Goal: Information Seeking & Learning: Learn about a topic

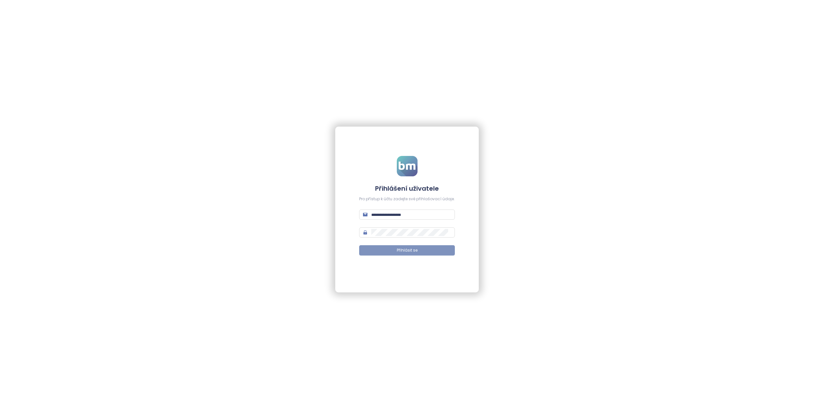
type input "**********"
click at [375, 252] on button "Přihlásit se" at bounding box center [407, 250] width 96 height 10
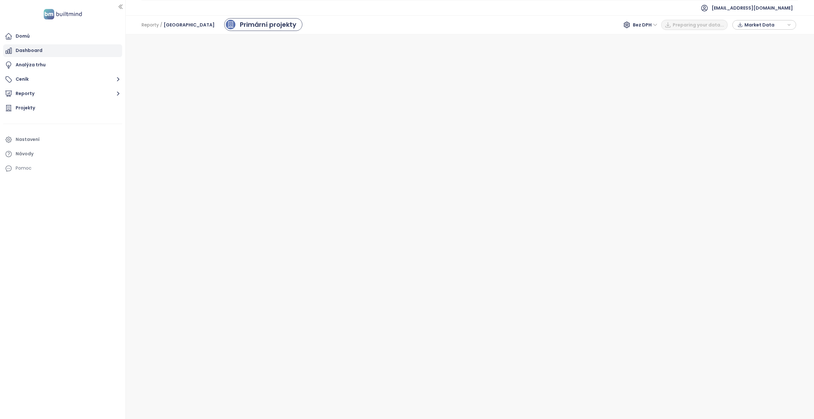
click at [58, 48] on div "Dashboard" at bounding box center [62, 50] width 119 height 13
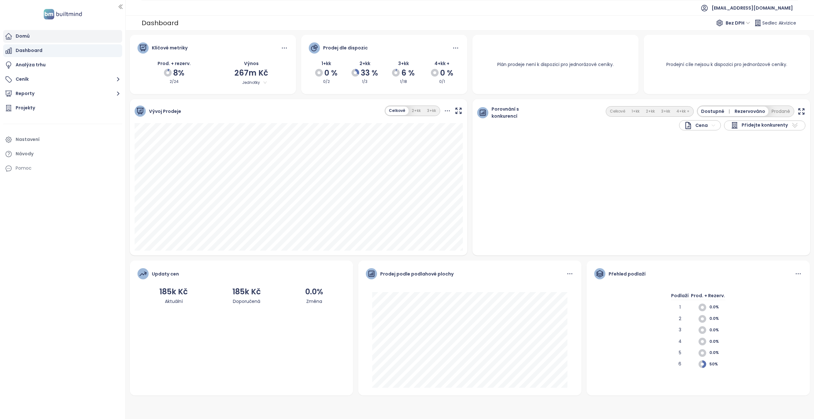
click at [29, 39] on div "Domů" at bounding box center [23, 36] width 14 height 8
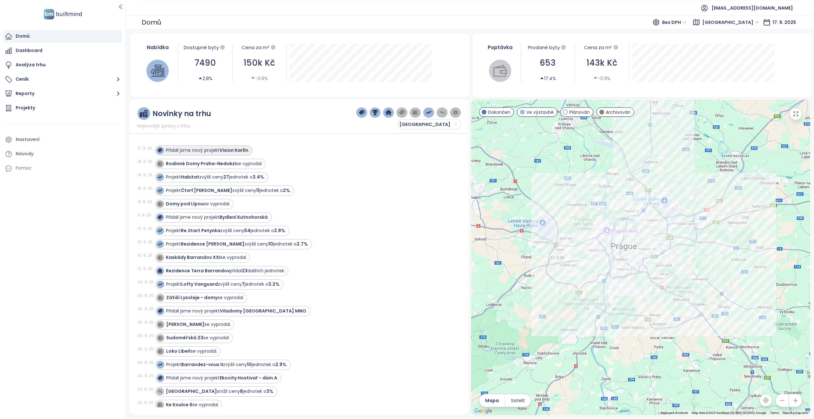
click at [235, 151] on strong "Vision Karlín" at bounding box center [234, 150] width 29 height 6
click at [236, 148] on strong "Vision Karlín" at bounding box center [234, 150] width 29 height 6
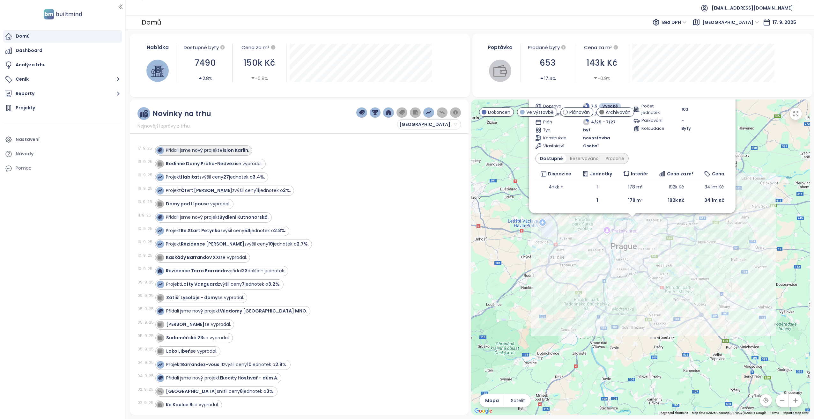
click at [234, 149] on strong "Vision Karlín" at bounding box center [234, 150] width 29 height 6
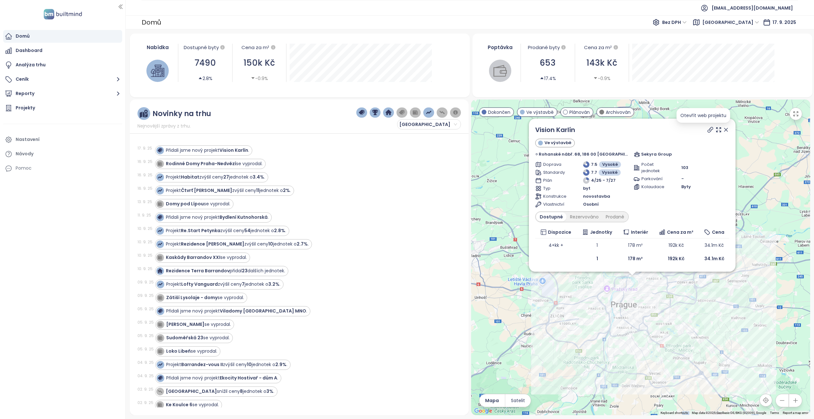
click at [707, 130] on icon at bounding box center [710, 130] width 6 height 6
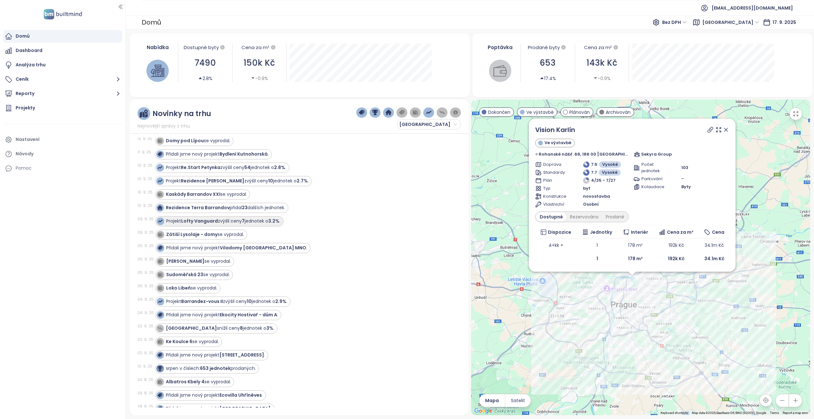
scroll to position [64, 0]
click at [212, 219] on strong "Lofty Vanguard" at bounding box center [199, 220] width 37 height 6
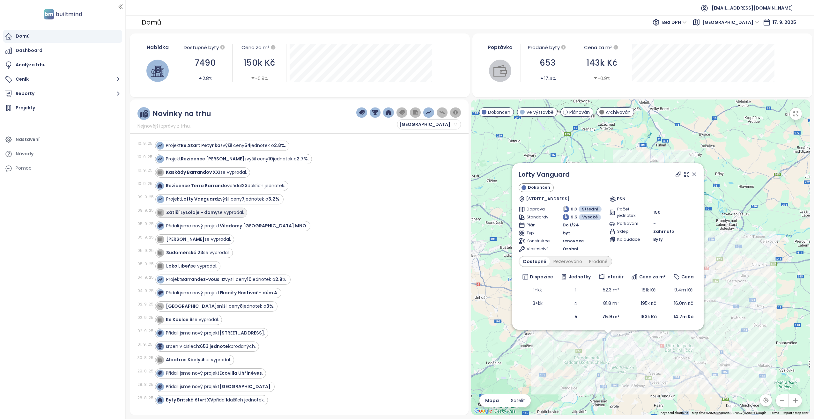
scroll to position [96, 0]
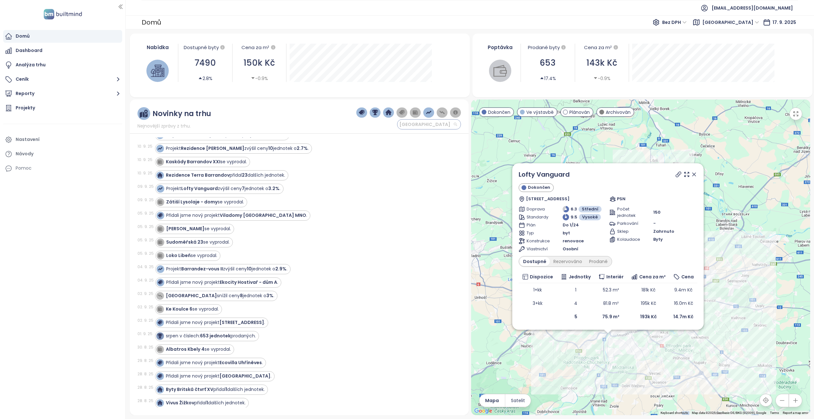
click at [425, 123] on span "Praha" at bounding box center [428, 125] width 58 height 10
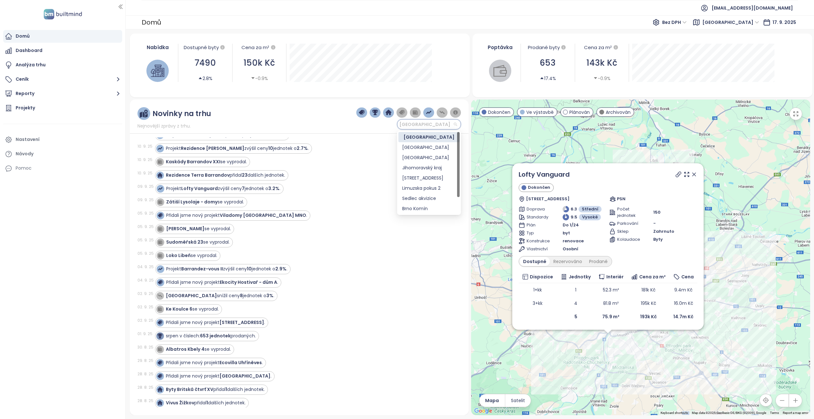
click at [425, 123] on span "Praha" at bounding box center [428, 125] width 58 height 10
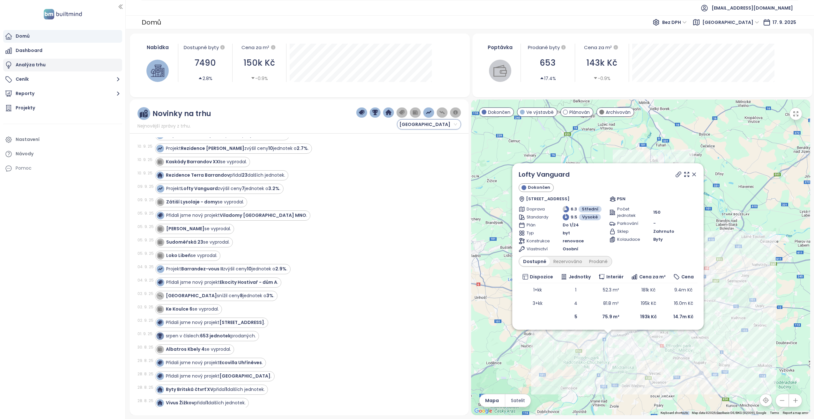
click at [66, 65] on div "Analýza trhu" at bounding box center [62, 65] width 119 height 13
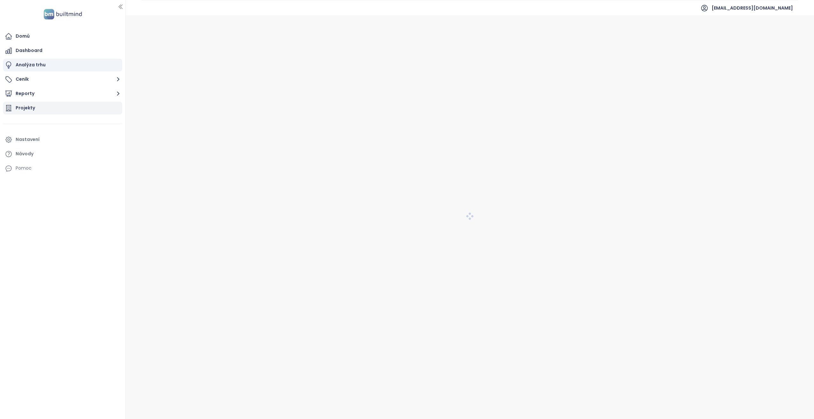
click at [51, 108] on div "Projekty" at bounding box center [62, 108] width 119 height 13
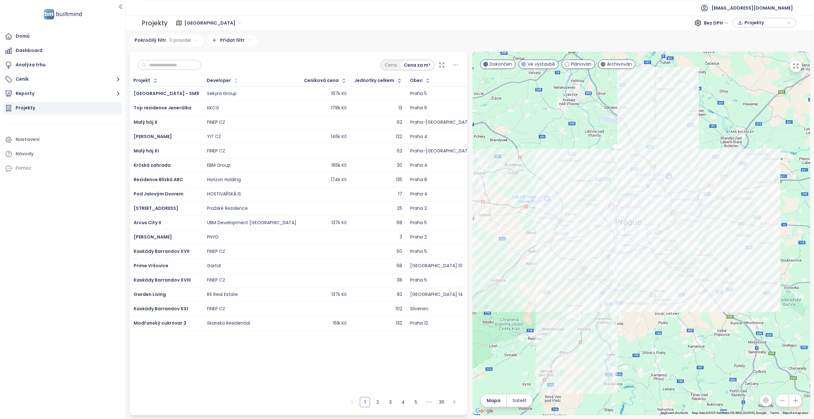
click at [233, 80] on icon "button" at bounding box center [236, 81] width 6 height 6
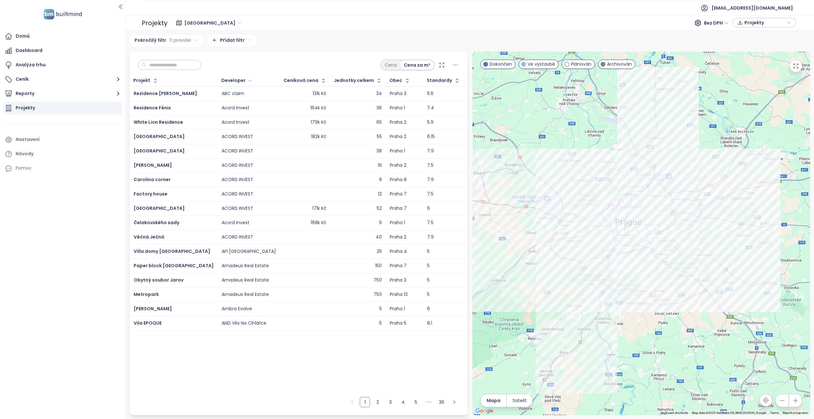
click at [248, 80] on icon "button" at bounding box center [250, 81] width 5 height 8
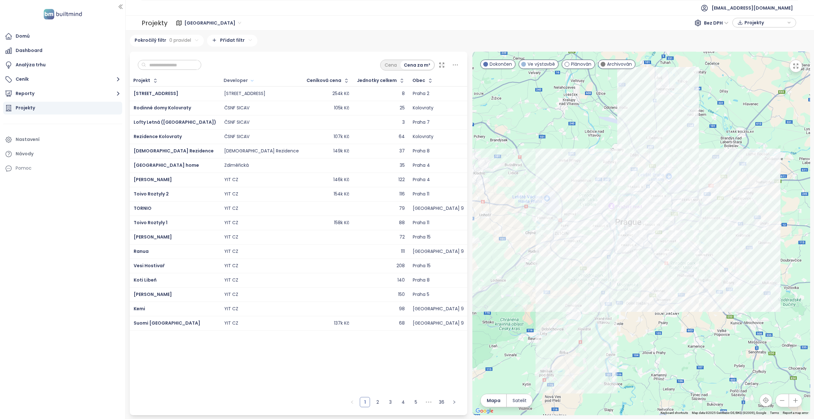
click at [224, 79] on div "Developer" at bounding box center [236, 80] width 24 height 4
click at [185, 66] on input "text" at bounding box center [172, 65] width 52 height 10
click at [224, 78] on div "Developer" at bounding box center [236, 80] width 24 height 4
click at [224, 80] on div "Developer" at bounding box center [236, 80] width 24 height 4
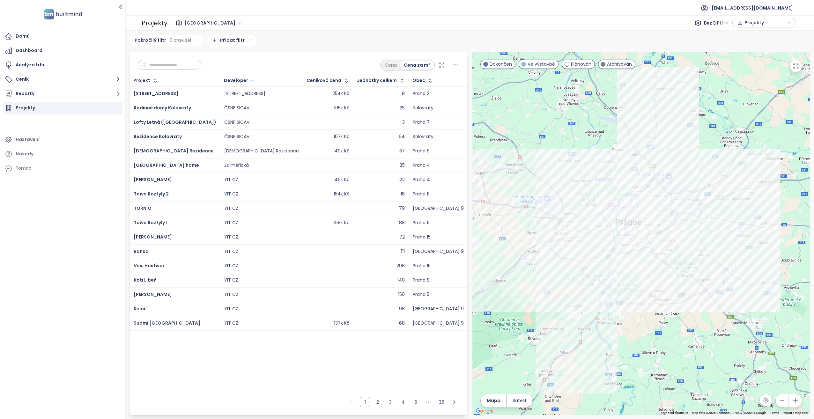
click at [442, 65] on icon at bounding box center [442, 65] width 6 height 6
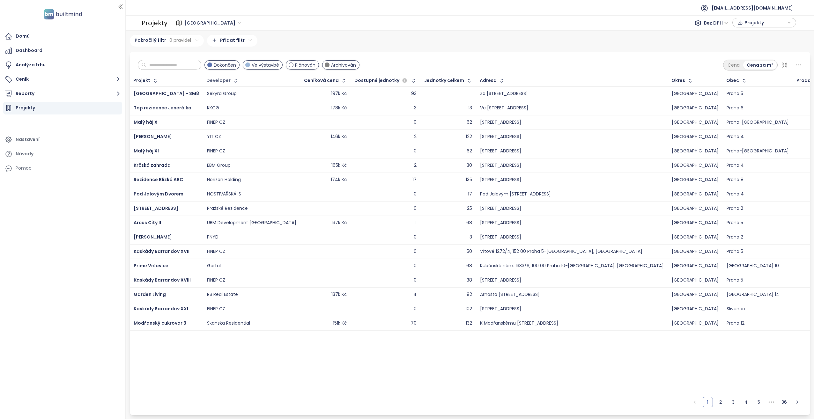
click at [216, 81] on div "Developer" at bounding box center [218, 80] width 24 height 4
click at [216, 81] on div "Developer" at bounding box center [219, 80] width 24 height 4
click at [233, 79] on icon "button" at bounding box center [236, 81] width 6 height 6
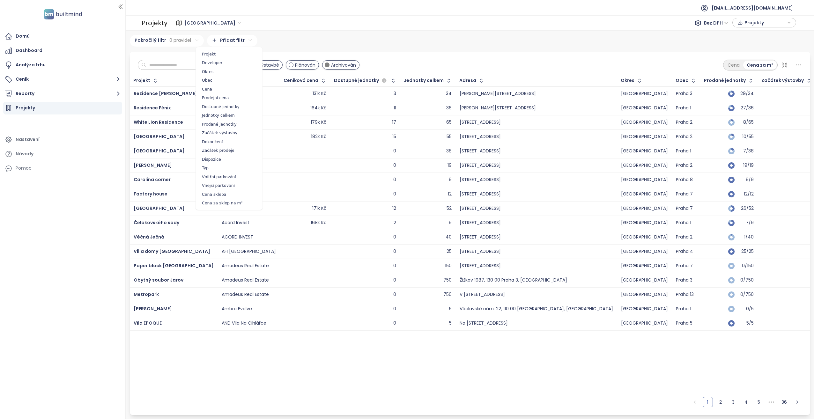
click at [224, 42] on html "Domů Dashboard Analýza trhu Ceník Reporty Projekty Nastavení Návody Pomoc akviz…" at bounding box center [407, 209] width 814 height 419
click at [216, 61] on span "Developer" at bounding box center [229, 62] width 64 height 9
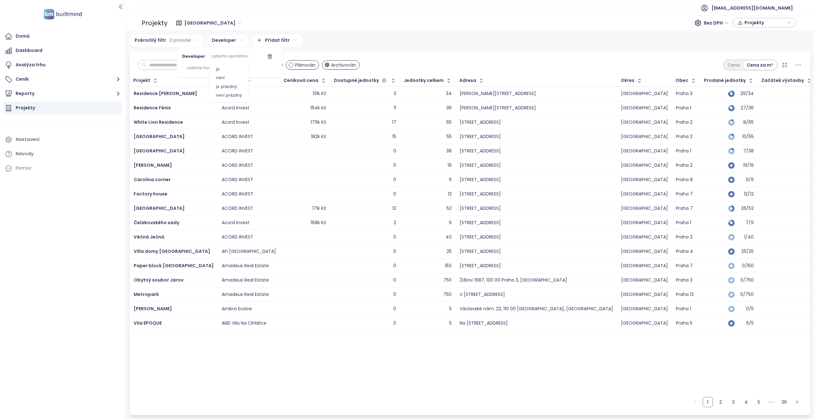
click at [229, 53] on html "Domů Dashboard Analýza trhu Ceník Reporty Projekty Nastavení Návody Pomoc akviz…" at bounding box center [407, 209] width 814 height 419
drag, startPoint x: 219, startPoint y: 70, endPoint x: 208, endPoint y: 68, distance: 10.6
click at [218, 69] on span "je" at bounding box center [229, 69] width 36 height 9
click at [207, 66] on html "Domů Dashboard Analýza trhu Ceník Reporty Projekty Nastavení Návody Pomoc akviz…" at bounding box center [407, 209] width 814 height 419
click at [182, 116] on span "YIT CZ" at bounding box center [184, 117] width 12 height 6
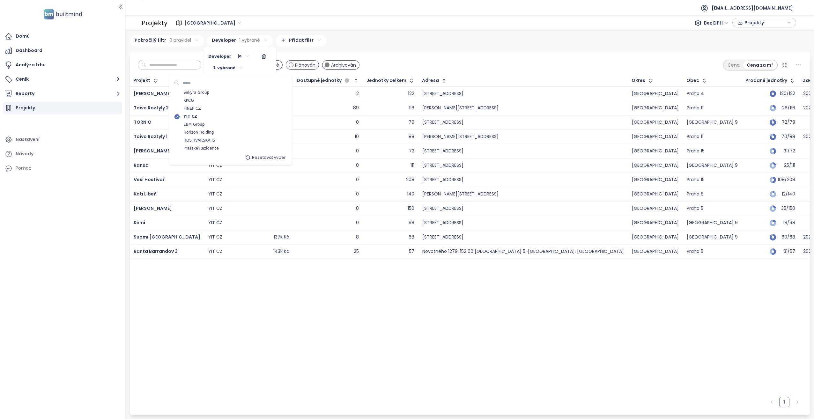
click at [325, 286] on html "Domů Dashboard Analýza trhu Ceník Reporty Projekty Nastavení Návody Pomoc akviz…" at bounding box center [407, 209] width 814 height 419
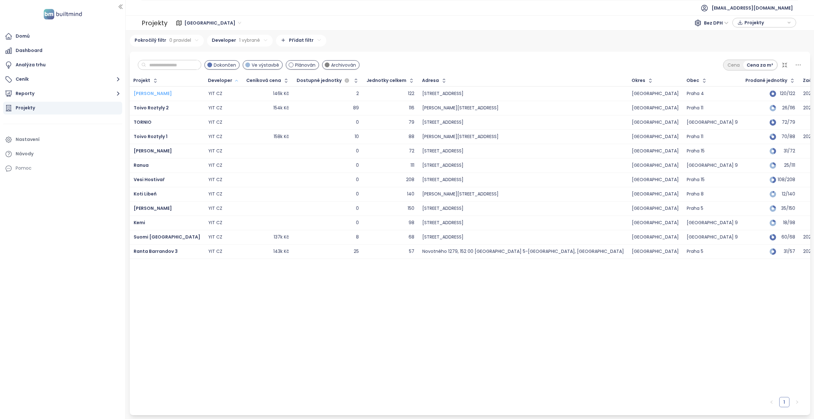
click at [151, 94] on html "Domů Dashboard Analýza trhu Ceník Reporty Projekty Nastavení Návody Pomoc akviz…" at bounding box center [407, 209] width 814 height 419
click at [151, 94] on span "SIJA Kamýk" at bounding box center [153, 93] width 38 height 6
click at [153, 108] on span "Toivo Roztyly 2" at bounding box center [151, 108] width 35 height 6
click at [156, 252] on span "Ranta Barrandov 3" at bounding box center [156, 251] width 44 height 6
click at [259, 39] on html "Domů Dashboard Analýza trhu Ceník Reporty Projekty Nastavení Návody Pomoc akviz…" at bounding box center [407, 209] width 814 height 419
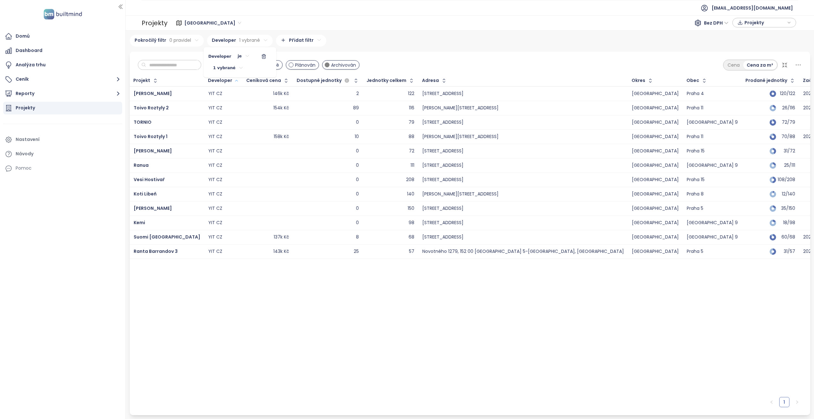
click at [234, 66] on body "Domů Dashboard Analýza trhu Ceník Reporty Projekty Nastavení Návody Pomoc akviz…" at bounding box center [407, 209] width 814 height 419
drag, startPoint x: 173, startPoint y: 47, endPoint x: 176, endPoint y: 50, distance: 4.8
click at [173, 47] on html "Domů Dashboard Analýza trhu Ceník Reporty Projekty Nastavení Návody Pomoc akviz…" at bounding box center [407, 209] width 814 height 419
click at [261, 55] on icon "button" at bounding box center [263, 56] width 5 height 5
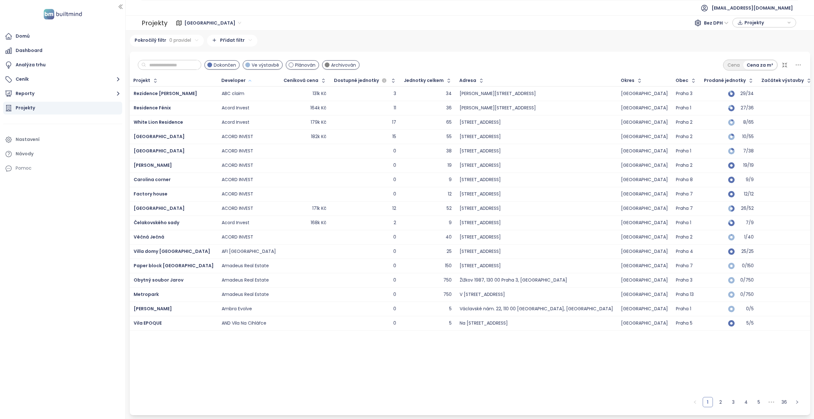
click at [186, 66] on input "text" at bounding box center [172, 65] width 52 height 10
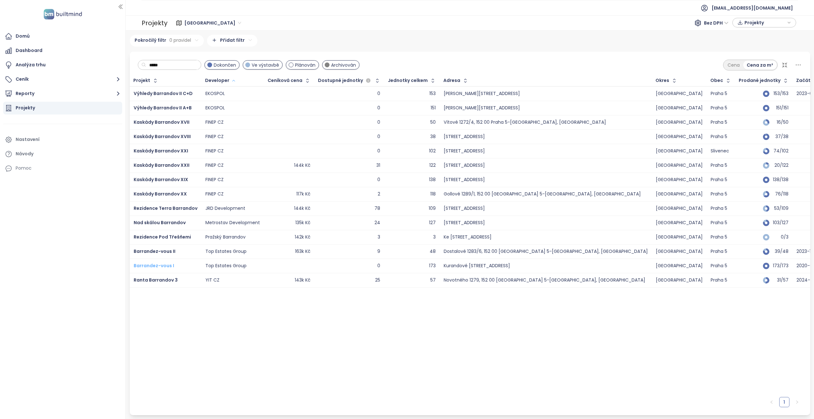
click at [159, 266] on span "Barrandez-vous I" at bounding box center [154, 266] width 41 height 6
drag, startPoint x: 168, startPoint y: 64, endPoint x: 115, endPoint y: 67, distance: 53.0
click at [115, 67] on section "Domů Dashboard Analýza trhu Ceník Reporty Projekty Nastavení Návody Pomoc akviz…" at bounding box center [407, 209] width 814 height 419
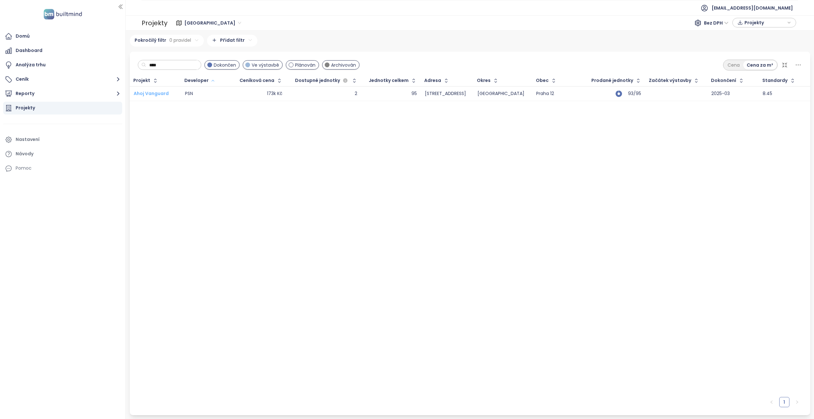
click at [154, 94] on span "Ahoj Vanguard" at bounding box center [151, 93] width 35 height 6
drag, startPoint x: 132, startPoint y: 61, endPoint x: 113, endPoint y: 60, distance: 18.8
click at [113, 60] on section "Domů Dashboard Analýza trhu Ceník Reporty Projekty Nastavení Návody Pomoc akviz…" at bounding box center [407, 209] width 814 height 419
type input "****"
click at [157, 93] on span "Lofty Vanguard" at bounding box center [152, 93] width 37 height 6
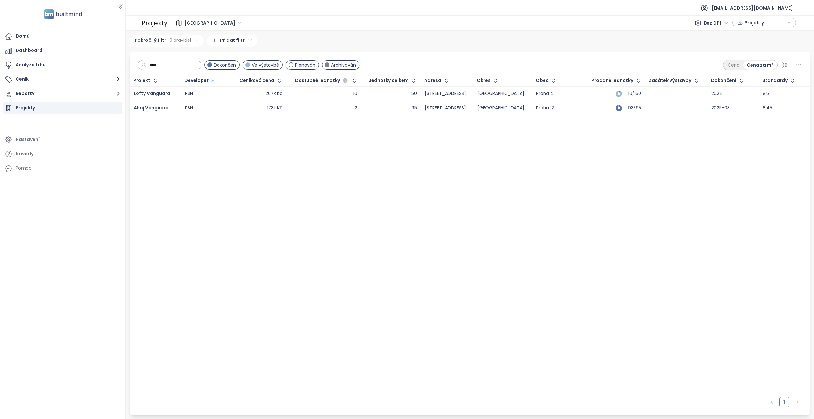
click at [185, 106] on div "PSN" at bounding box center [189, 108] width 8 height 6
click at [188, 107] on div "PSN" at bounding box center [189, 108] width 8 height 6
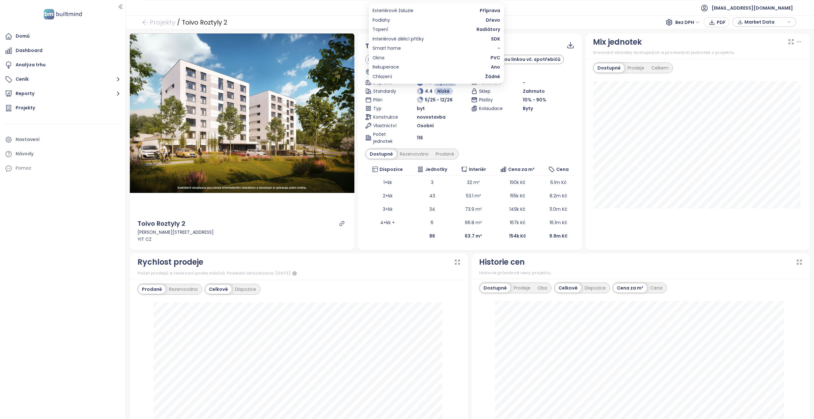
click at [440, 92] on span "Nízké" at bounding box center [443, 91] width 12 height 7
click at [493, 77] on span "Žádné" at bounding box center [492, 76] width 15 height 7
click at [442, 92] on span "Nízké" at bounding box center [443, 91] width 12 height 7
